Goal: Transaction & Acquisition: Obtain resource

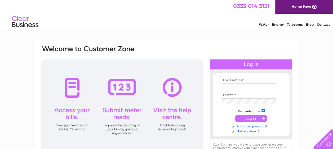
type input "[EMAIL_ADDRESS][DOMAIN_NAME]"
click at [249, 118] on input "submit" at bounding box center [250, 118] width 33 height 7
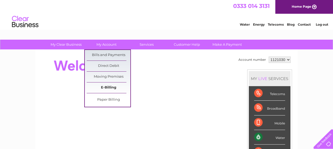
click at [106, 88] on link "E-Billing" at bounding box center [109, 88] width 44 height 11
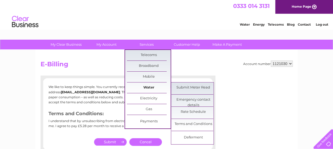
click at [150, 86] on link "Water" at bounding box center [149, 88] width 44 height 11
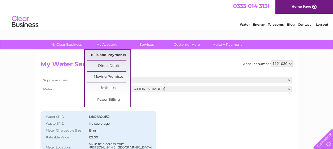
click at [105, 57] on link "Bills and Payments" at bounding box center [109, 55] width 44 height 11
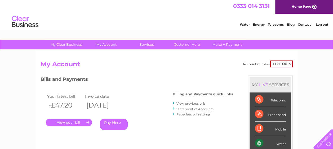
click at [66, 121] on link "." at bounding box center [69, 123] width 46 height 8
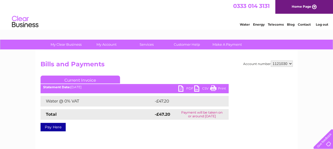
click at [181, 89] on link "PDF" at bounding box center [186, 89] width 16 height 8
